Goal: Transaction & Acquisition: Purchase product/service

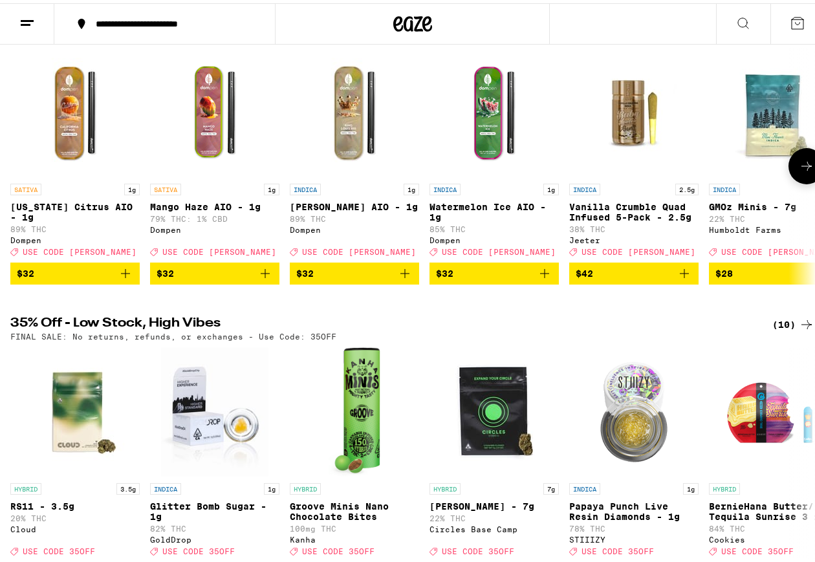
scroll to position [31, 0]
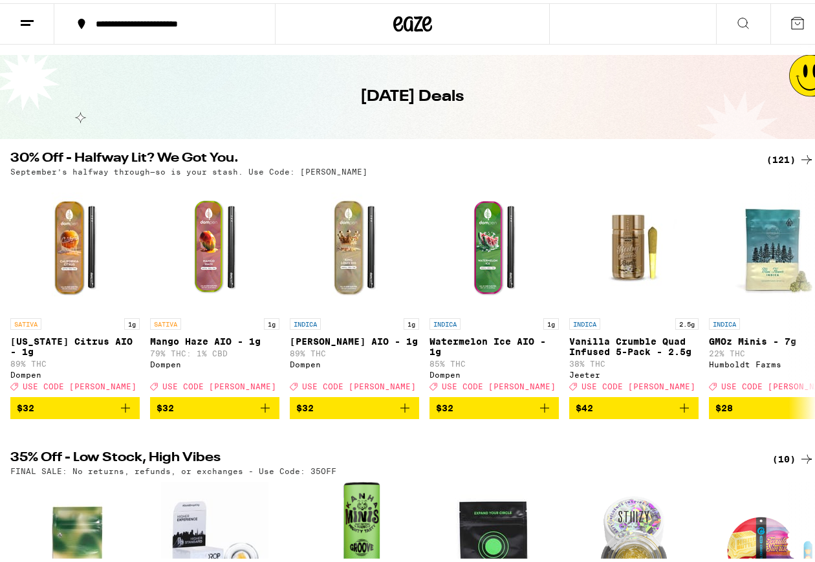
click at [775, 159] on div "(121)" at bounding box center [791, 157] width 48 height 16
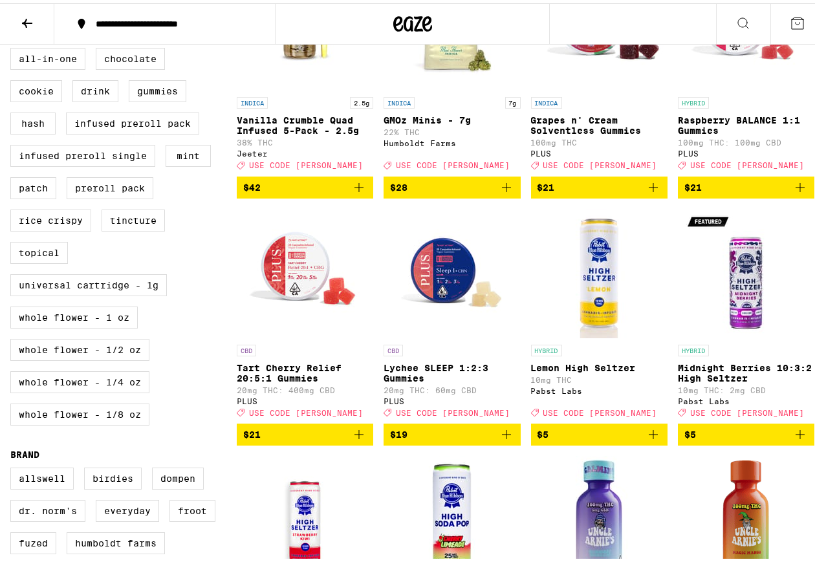
scroll to position [352, 0]
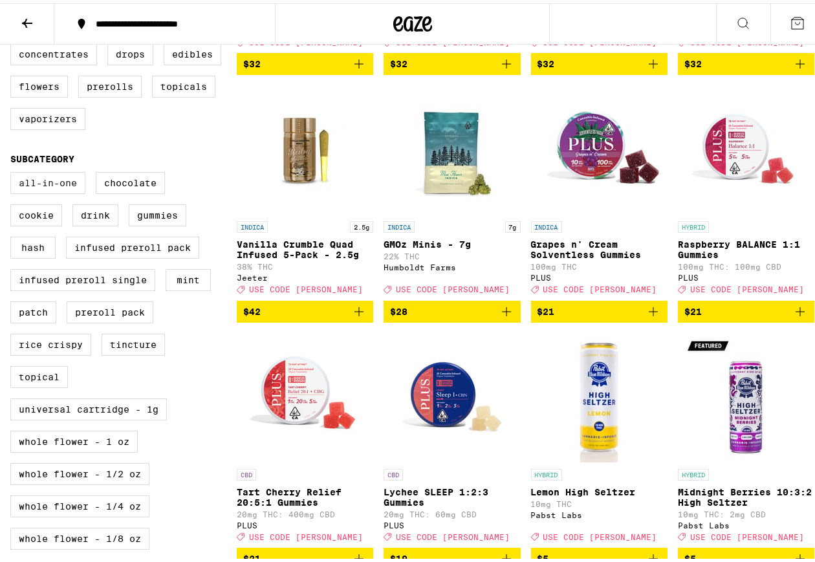
click at [69, 191] on label "All-In-One" at bounding box center [47, 180] width 75 height 22
click at [14, 171] on input "All-In-One" at bounding box center [13, 171] width 1 height 1
checkbox input "true"
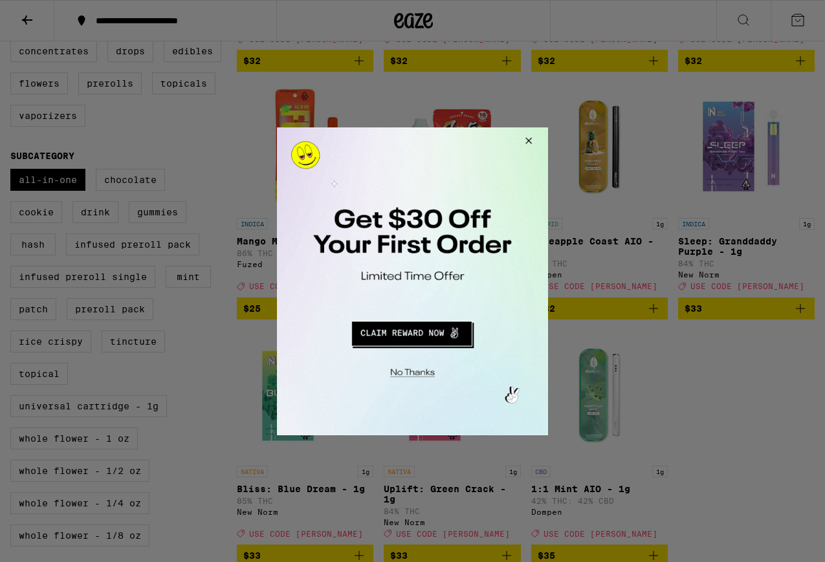
click at [531, 146] on button "Close Modal" at bounding box center [526, 142] width 35 height 31
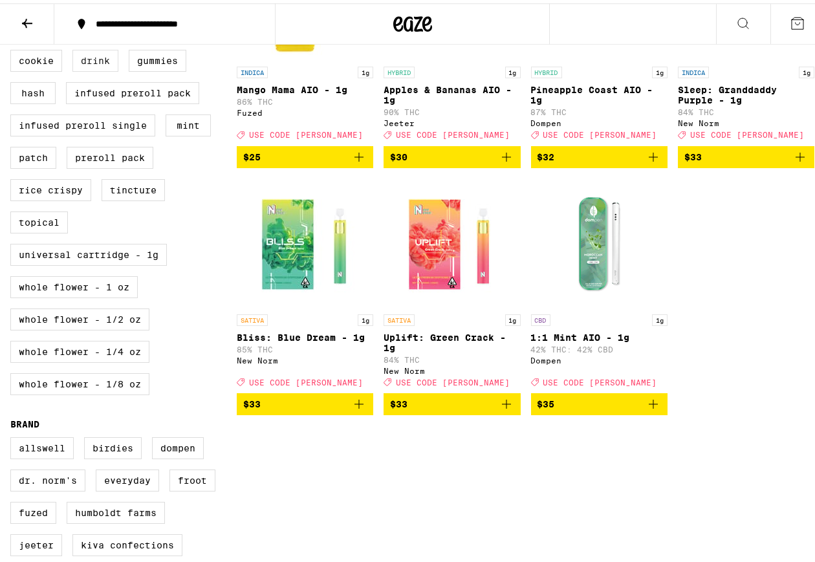
scroll to position [383, 0]
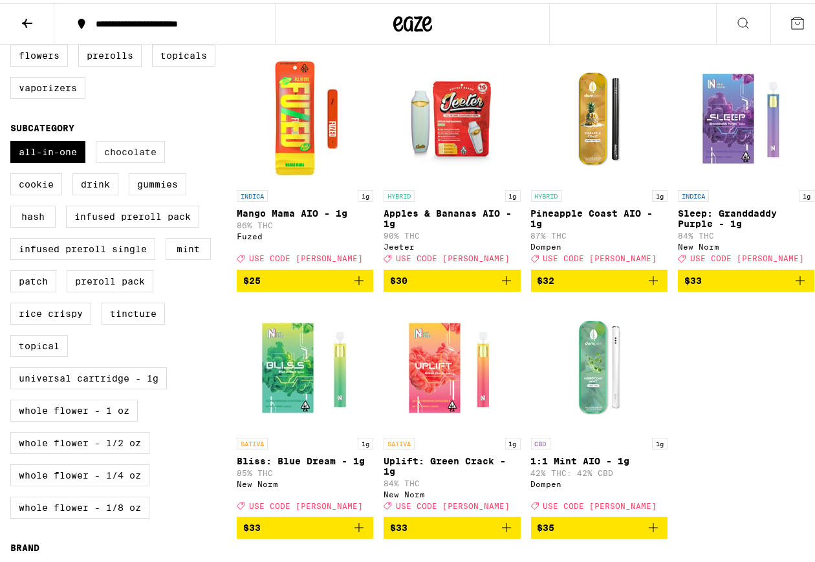
click at [116, 160] on label "Chocolate" at bounding box center [130, 149] width 69 height 22
click at [14, 140] on input "Chocolate" at bounding box center [13, 140] width 1 height 1
checkbox input "true"
click at [63, 160] on label "All-In-One" at bounding box center [47, 149] width 75 height 22
click at [14, 140] on input "All-In-One" at bounding box center [13, 140] width 1 height 1
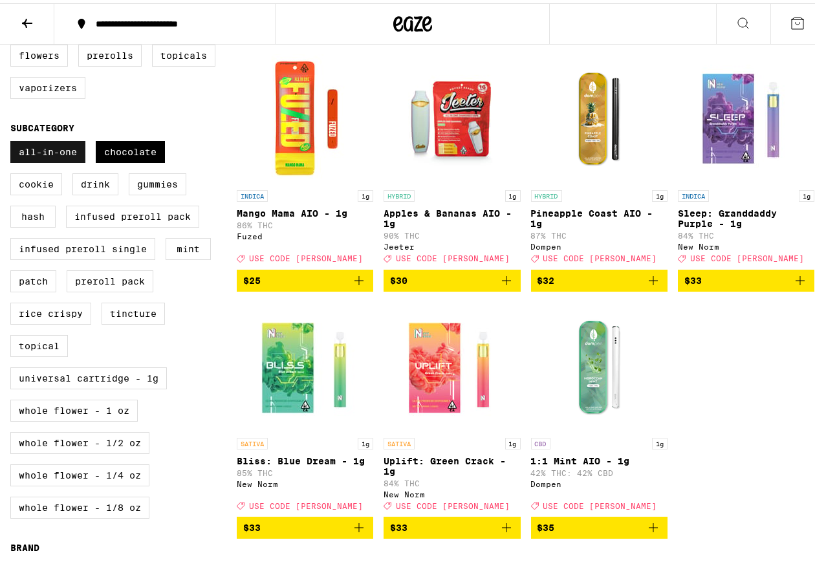
checkbox input "false"
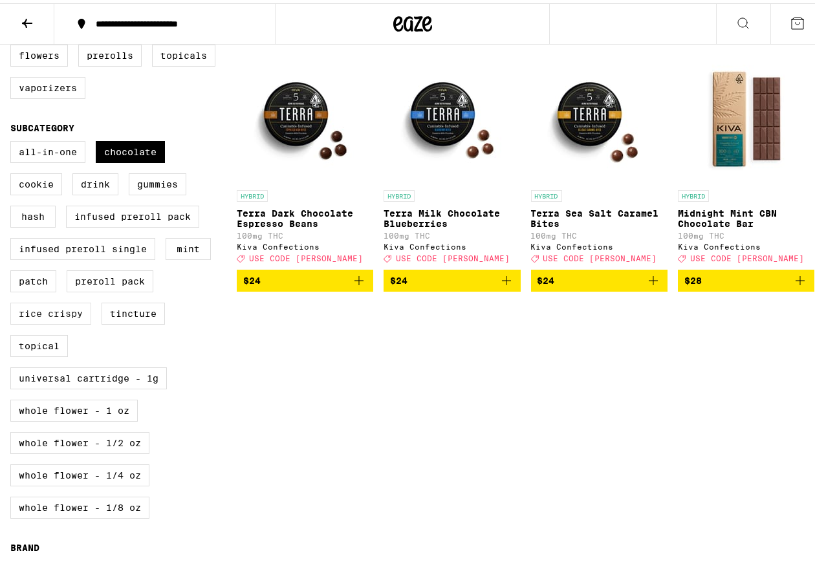
click at [50, 322] on label "Rice Crispy" at bounding box center [50, 311] width 81 height 22
click at [14, 140] on input "Rice Crispy" at bounding box center [13, 140] width 1 height 1
checkbox input "true"
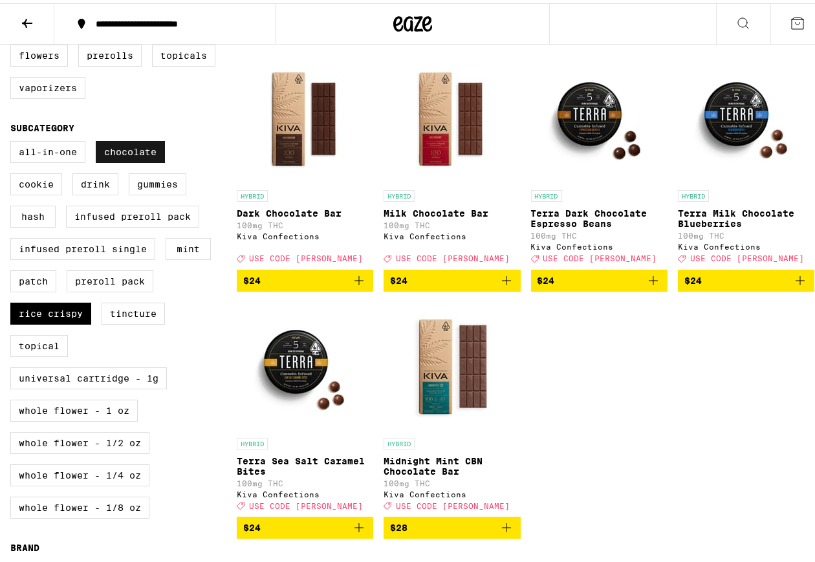
click at [113, 160] on label "Chocolate" at bounding box center [130, 149] width 69 height 22
click at [14, 140] on input "Chocolate" at bounding box center [13, 140] width 1 height 1
checkbox input "false"
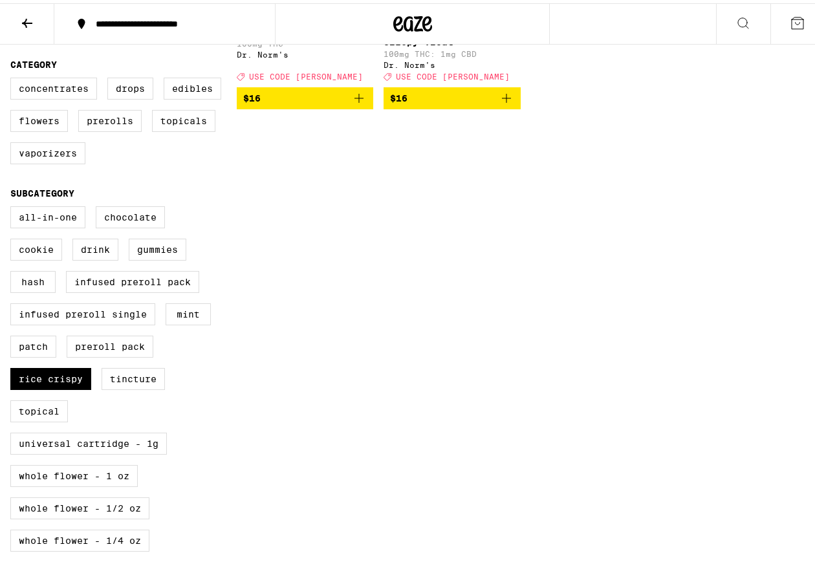
scroll to position [321, 0]
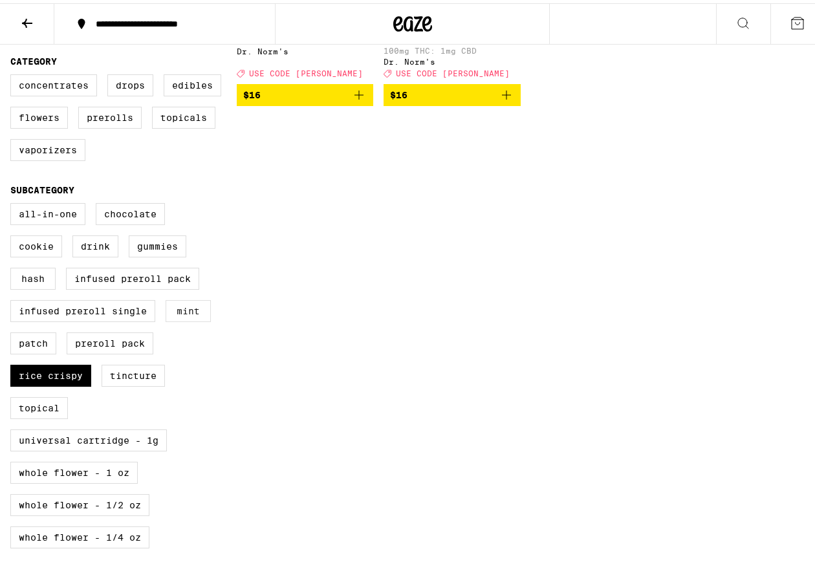
click at [194, 319] on label "Mint" at bounding box center [188, 308] width 45 height 22
click at [14, 203] on input "Mint" at bounding box center [13, 202] width 1 height 1
checkbox input "true"
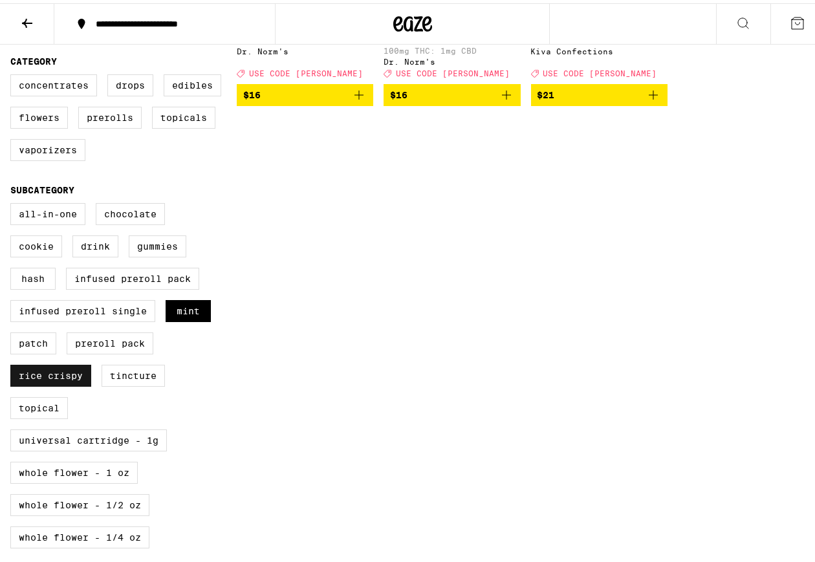
click at [65, 384] on label "Rice Crispy" at bounding box center [50, 373] width 81 height 22
click at [14, 203] on input "Rice Crispy" at bounding box center [13, 202] width 1 height 1
checkbox input "false"
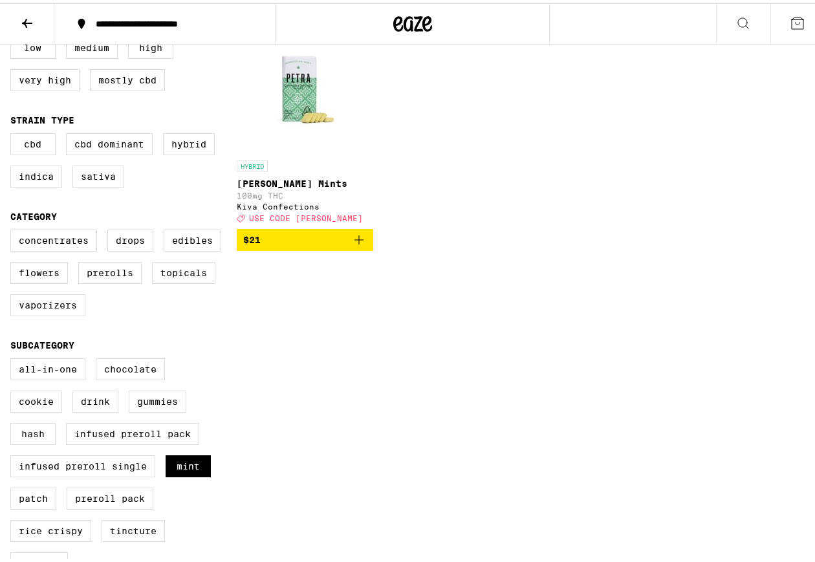
scroll to position [373, 0]
